Goal: Task Accomplishment & Management: Complete application form

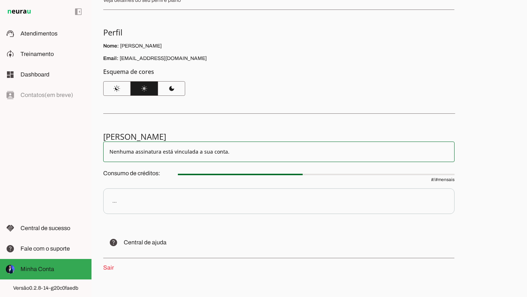
scroll to position [46, 0]
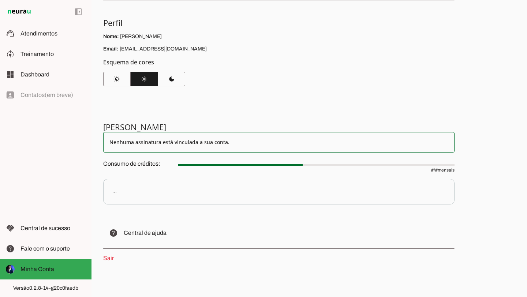
click at [194, 139] on slot "Nenhuma assinatura está vinculada a sua conta." at bounding box center [278, 142] width 339 height 7
click at [202, 101] on div "Minha Conta Veja detalhes do seu perfil e plano Perfil Nome: Ana Paula Melo Ema…" at bounding box center [310, 148] width 436 height 297
click at [33, 35] on span "Atendimentos" at bounding box center [38, 33] width 37 height 6
click at [39, 65] on md-item "dashboard Dashboard Dashboard" at bounding box center [46, 74] width 92 height 20
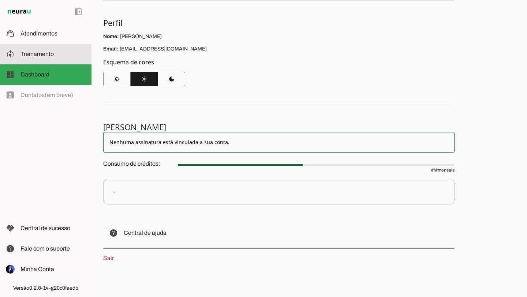
click at [59, 49] on md-item "model_training Treinamento Treinamento" at bounding box center [46, 54] width 92 height 20
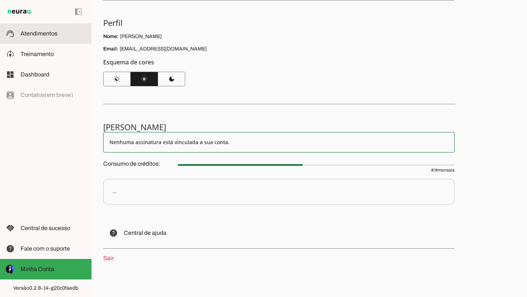
click at [54, 43] on md-item "support_agent Atendimentos Atendimentos" at bounding box center [46, 33] width 92 height 20
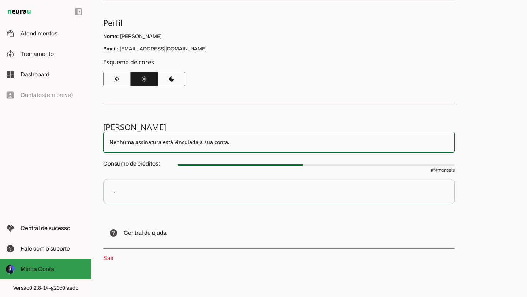
click at [68, 269] on slot at bounding box center [52, 269] width 65 height 9
click at [155, 169] on p "Consumo de créditos: # / # mensais" at bounding box center [278, 166] width 351 height 15
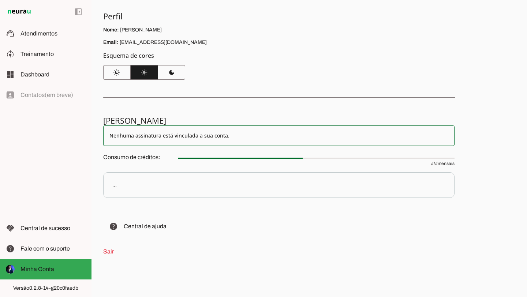
click at [156, 143] on md-item "Nenhuma assinatura está vinculada a sua conta." at bounding box center [278, 136] width 351 height 20
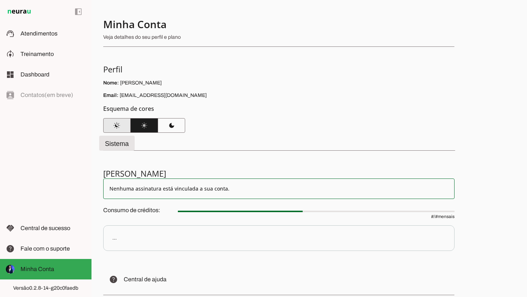
click at [122, 123] on span at bounding box center [116, 126] width 27 height 18
click at [153, 129] on span at bounding box center [144, 126] width 27 height 18
click at [137, 40] on p "Veja detalhes do seu perfil e plano" at bounding box center [276, 37] width 346 height 7
click at [135, 37] on p "Veja detalhes do seu perfil e plano" at bounding box center [276, 37] width 346 height 7
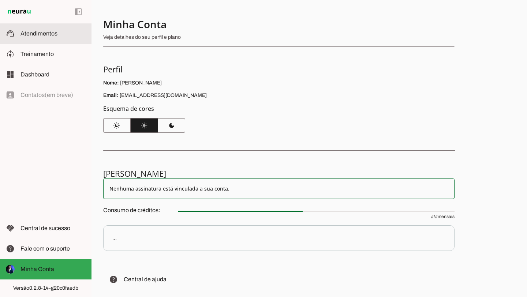
click at [0, 0] on slot at bounding box center [0, 0] width 0 height 0
click at [0, 0] on span at bounding box center [0, 0] width 0 height 0
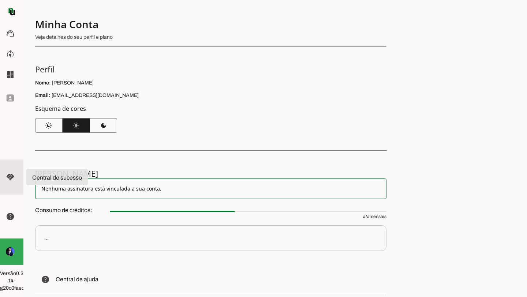
click at [19, 174] on md-item "handshake Central de sucesso Central de sucesso" at bounding box center [11, 177] width 23 height 35
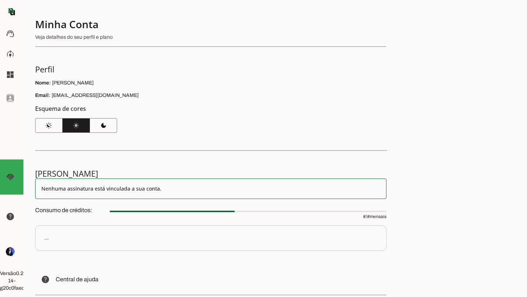
click at [104, 188] on slot "Nenhuma assinatura está vinculada a sua conta." at bounding box center [210, 188] width 339 height 7
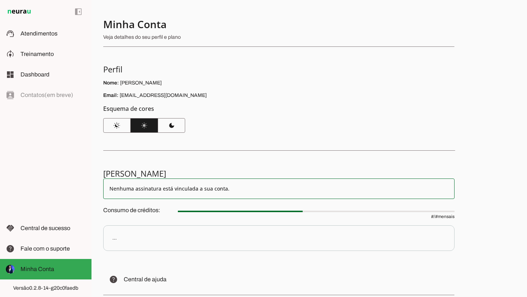
click at [132, 39] on p "Veja detalhes do seu perfil e plano" at bounding box center [276, 37] width 346 height 7
drag, startPoint x: 20, startPoint y: 17, endPoint x: 20, endPoint y: 13, distance: 4.0
click at [20, 16] on md-item "left_panel_open left_panel_close" at bounding box center [46, 11] width 92 height 23
click at [20, 12] on img at bounding box center [19, 11] width 27 height 9
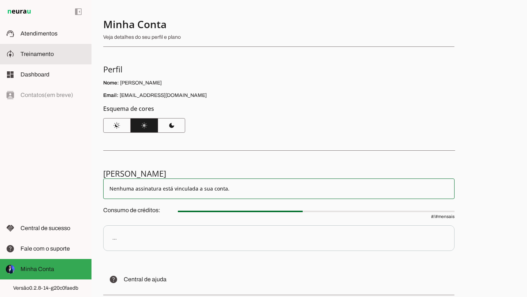
click at [55, 45] on md-item "model_training Treinamento Treinamento" at bounding box center [46, 54] width 92 height 20
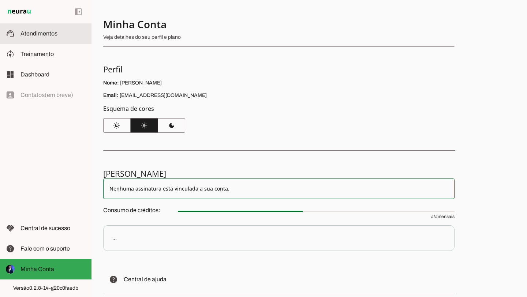
click at [55, 27] on md-item "support_agent Atendimentos Atendimentos" at bounding box center [46, 33] width 92 height 20
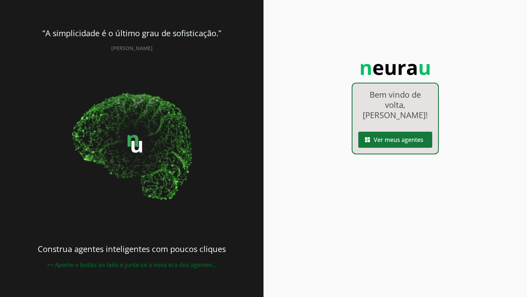
click at [406, 142] on span at bounding box center [395, 140] width 74 height 18
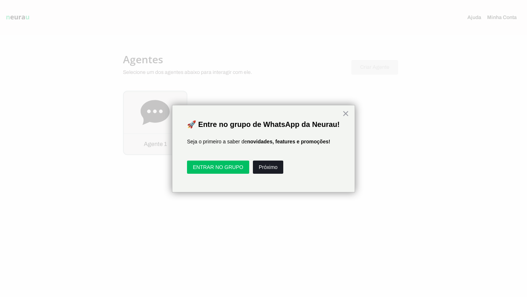
click at [260, 165] on button "Próximo" at bounding box center [268, 167] width 30 height 13
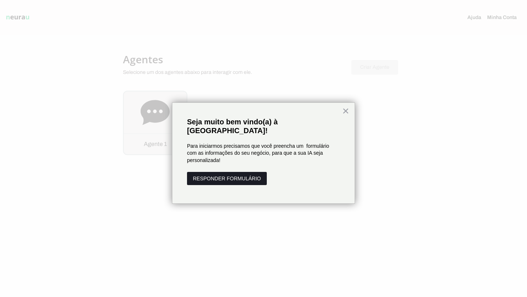
click at [251, 172] on button "RESPONDER FORMULÁRIO" at bounding box center [227, 178] width 80 height 13
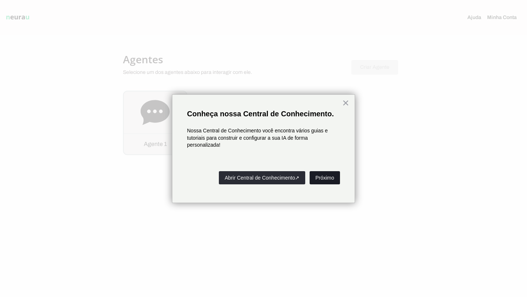
click at [319, 180] on button "Próximo" at bounding box center [325, 177] width 30 height 13
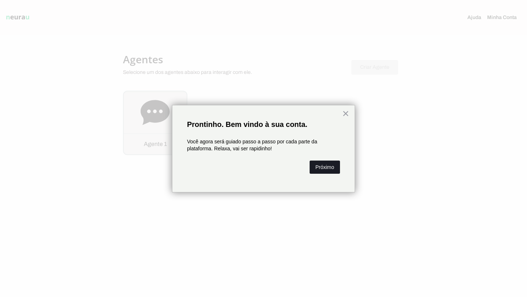
click at [322, 167] on button "Próximo" at bounding box center [325, 167] width 30 height 13
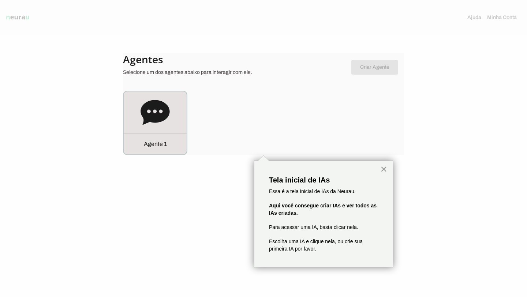
click at [385, 170] on button "×" at bounding box center [383, 169] width 7 height 12
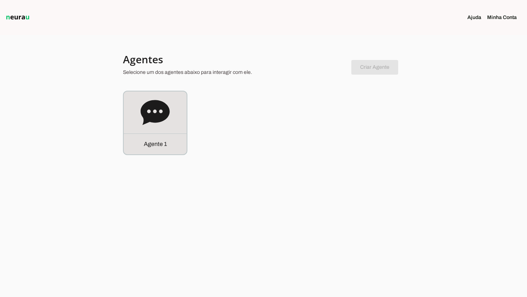
click at [189, 123] on div "Agente 1" at bounding box center [263, 123] width 281 height 64
click at [161, 118] on icon at bounding box center [155, 112] width 29 height 25
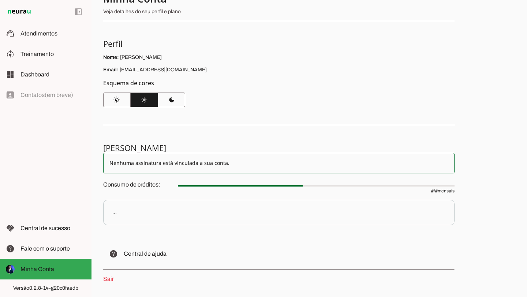
scroll to position [53, 0]
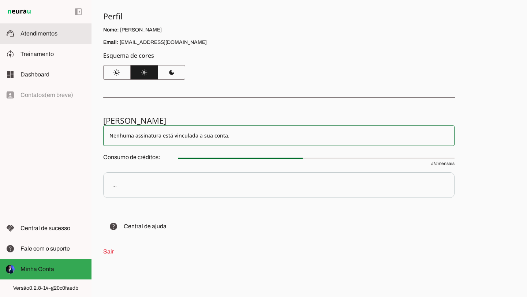
click at [43, 38] on md-item "support_agent Atendimentos Atendimentos" at bounding box center [46, 33] width 92 height 20
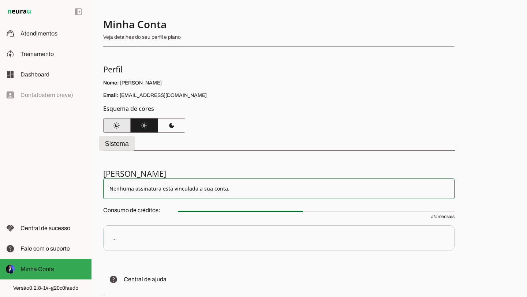
click at [115, 132] on span at bounding box center [116, 126] width 27 height 18
click at [147, 127] on span at bounding box center [144, 126] width 27 height 18
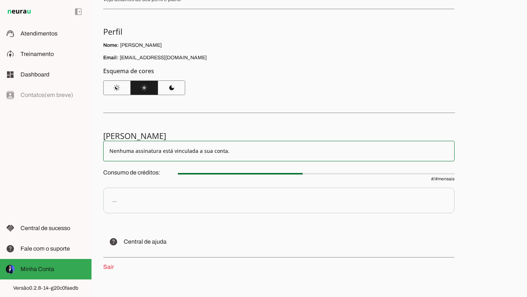
scroll to position [53, 0]
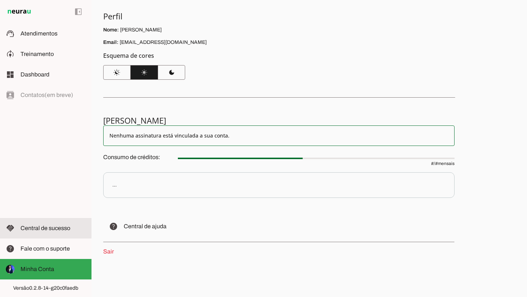
click at [66, 232] on slot at bounding box center [52, 228] width 65 height 9
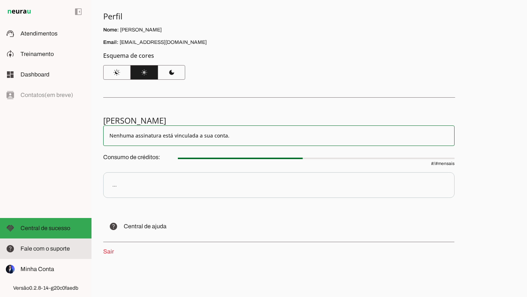
click at [65, 247] on span "Fale com o suporte" at bounding box center [44, 249] width 49 height 6
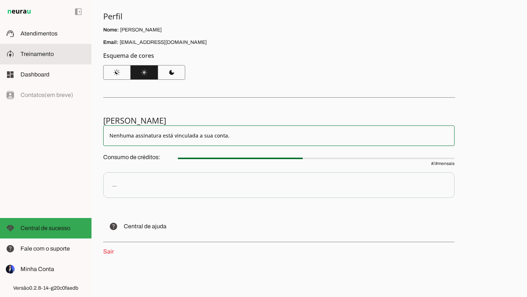
click at [39, 51] on span "Treinamento" at bounding box center [36, 54] width 33 height 6
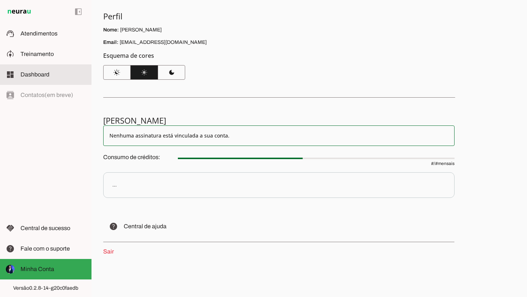
click at [43, 75] on span "Dashboard" at bounding box center [34, 74] width 29 height 6
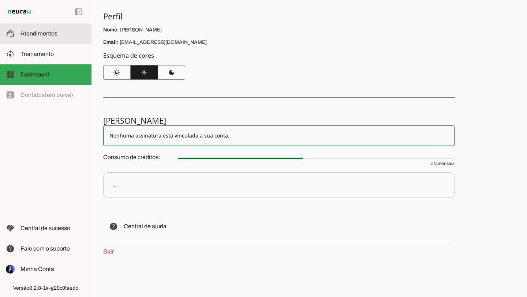
click at [48, 33] on span "Atendimentos" at bounding box center [38, 33] width 37 height 6
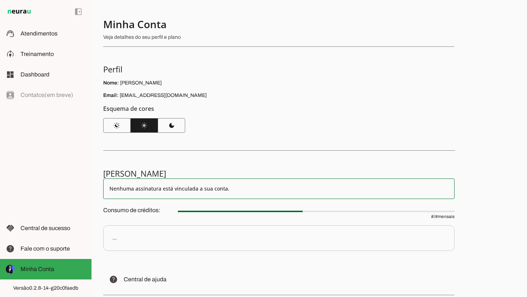
click at [150, 242] on p "..." at bounding box center [278, 238] width 351 height 26
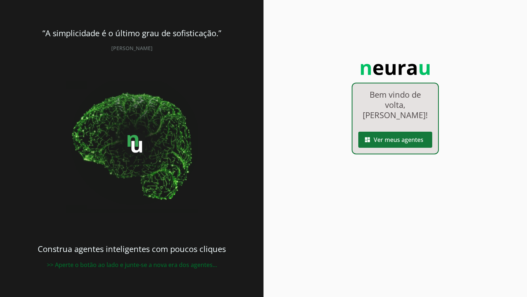
click at [413, 143] on span at bounding box center [395, 140] width 74 height 18
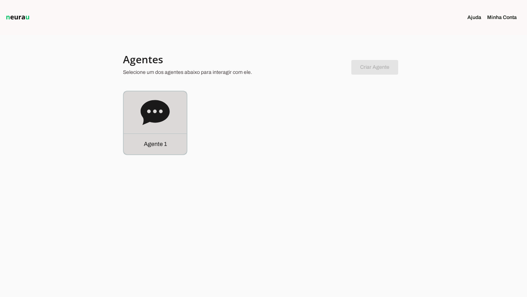
click at [150, 135] on div "Agente 1" at bounding box center [155, 144] width 63 height 21
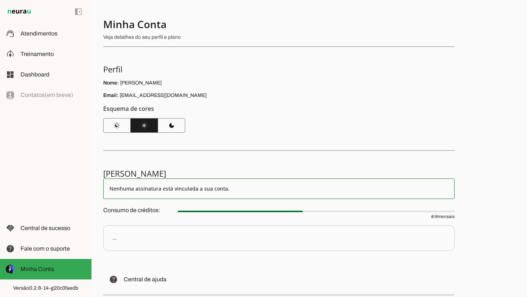
click at [170, 190] on slot "Nenhuma assinatura está vinculada a sua conta." at bounding box center [278, 188] width 339 height 7
click at [220, 132] on section "Minha Conta Veja detalhes do seu perfil e plano Perfil Nome: [PERSON_NAME] Emai…" at bounding box center [278, 75] width 351 height 115
click at [149, 42] on div at bounding box center [276, 31] width 346 height 26
